Goal: Information Seeking & Learning: Learn about a topic

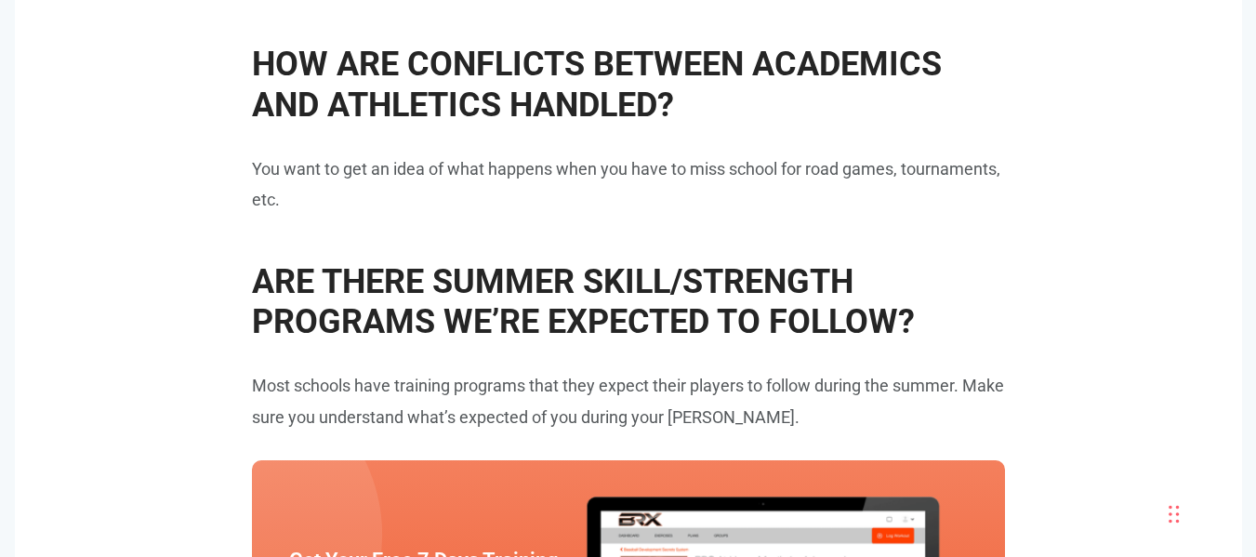
scroll to position [1952, 0]
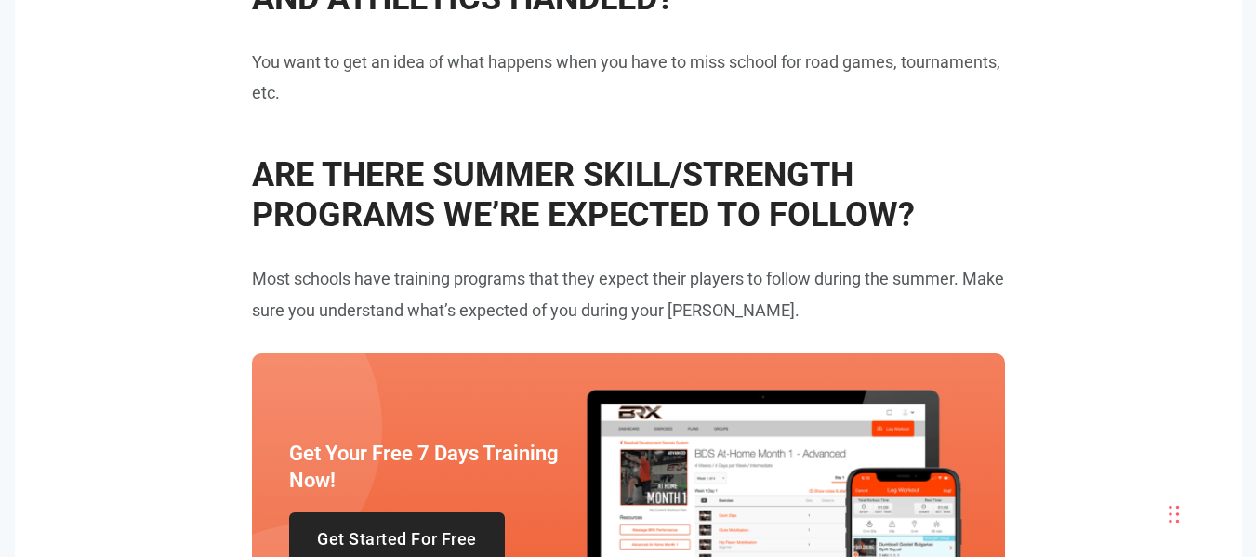
click at [252, 172] on span "ARE THERE SUMMER SKILL/STRENGTH PROGRAMS WE’RE EXPECTED TO FOLLOW?" at bounding box center [583, 194] width 663 height 79
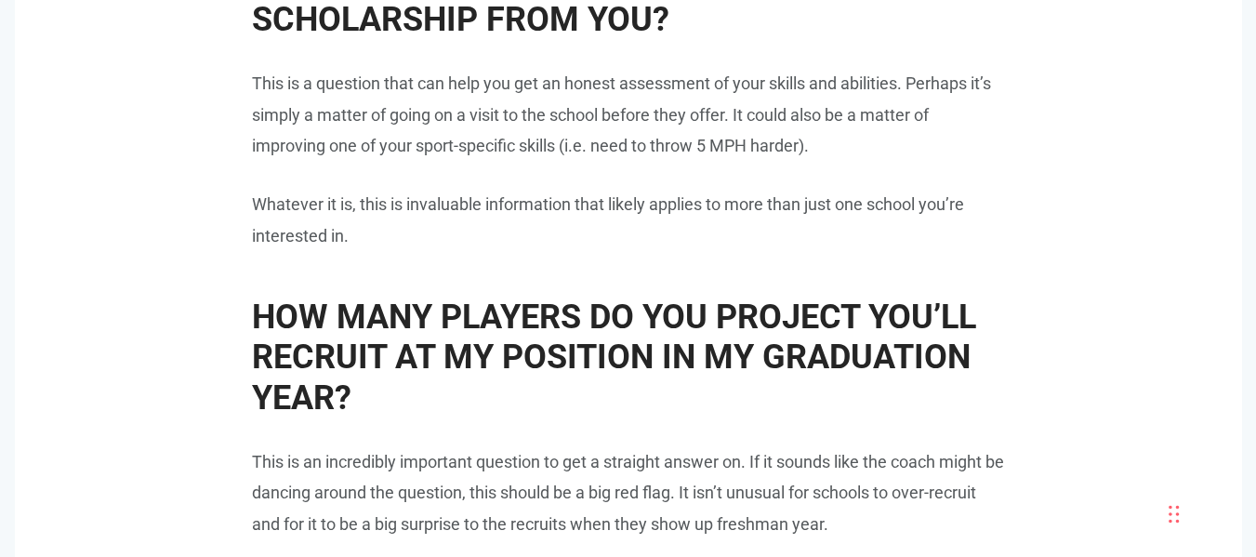
scroll to position [3068, 0]
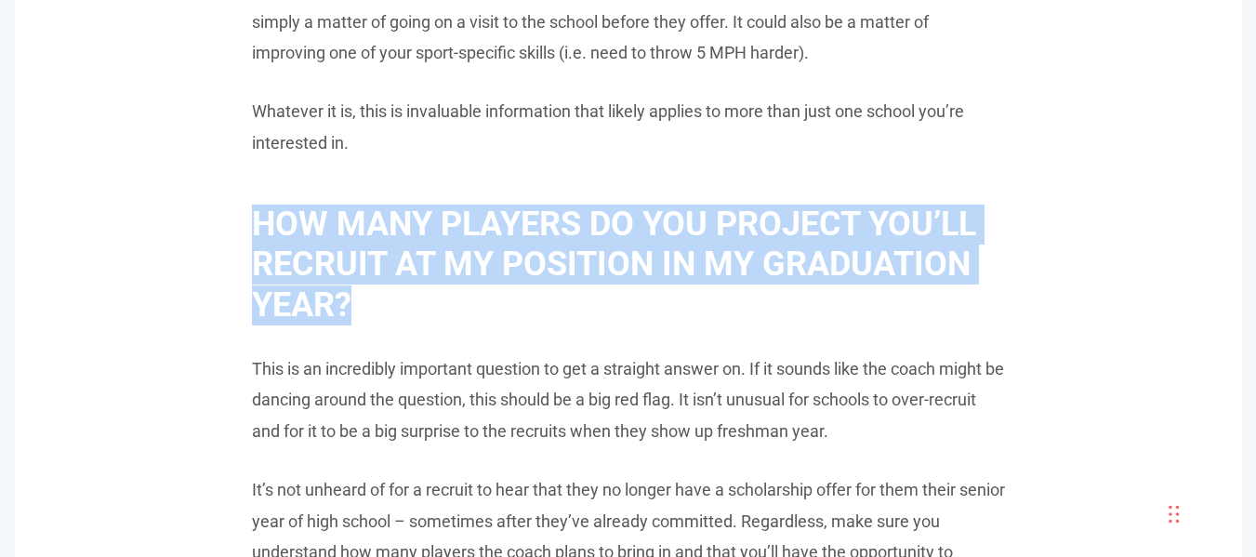
drag, startPoint x: 252, startPoint y: 222, endPoint x: 475, endPoint y: 306, distance: 238.3
click at [475, 306] on h2 "HOW MANY PLAYERS DO YOU PROJECT YOU’LL RECRUIT AT MY POSITION IN MY GRADUATION …" at bounding box center [628, 255] width 753 height 139
copy span "HOW MANY PLAYERS DO YOU PROJECT YOU’LL RECRUIT AT MY POSITION IN MY GRADUATION …"
click at [522, 318] on h2 "HOW MANY PLAYERS DO YOU PROJECT YOU’LL RECRUIT AT MY POSITION IN MY GRADUATION …" at bounding box center [628, 255] width 753 height 139
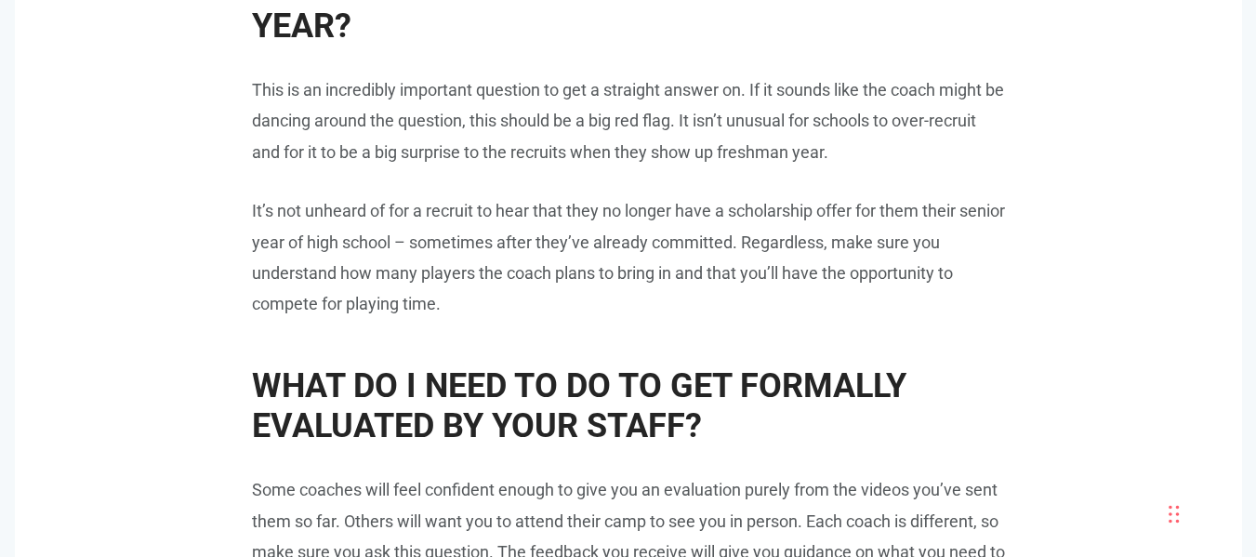
click at [526, 311] on p "It’s not unheard of for a recruit to hear that they no longer have a scholarshi…" at bounding box center [628, 257] width 753 height 125
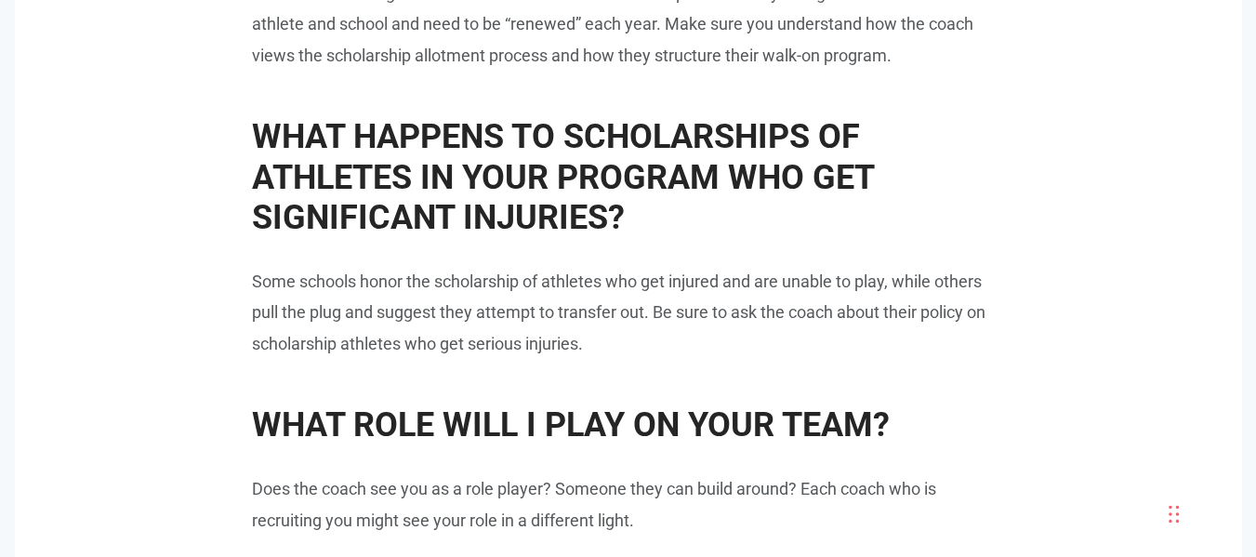
scroll to position [5020, 0]
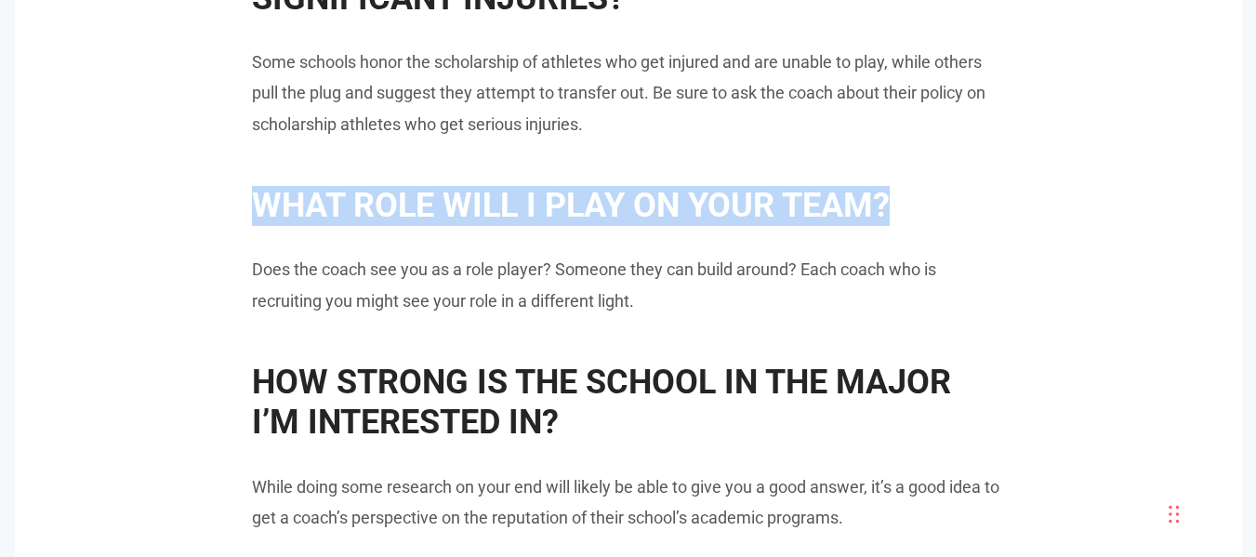
drag, startPoint x: 251, startPoint y: 204, endPoint x: 954, endPoint y: 193, distance: 702.9
click at [954, 193] on h2 "WHAT ROLE WILL I PLAY ON YOUR TEAM?" at bounding box center [628, 196] width 753 height 59
copy span "WHAT ROLE WILL I PLAY ON YOUR TEAM?"
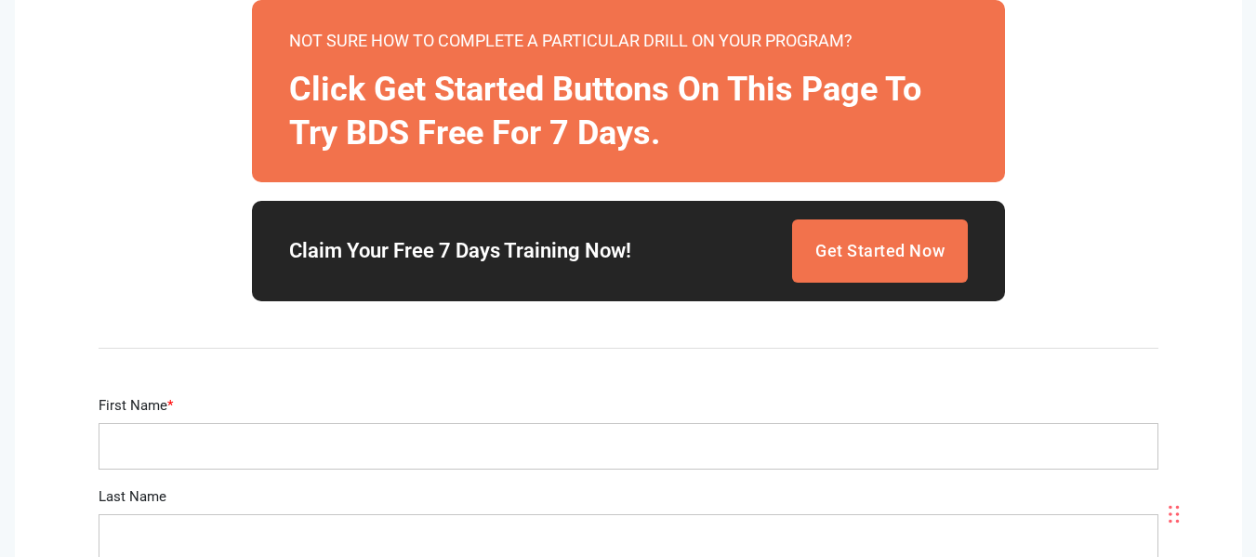
scroll to position [6693, 0]
